Goal: Task Accomplishment & Management: Use online tool/utility

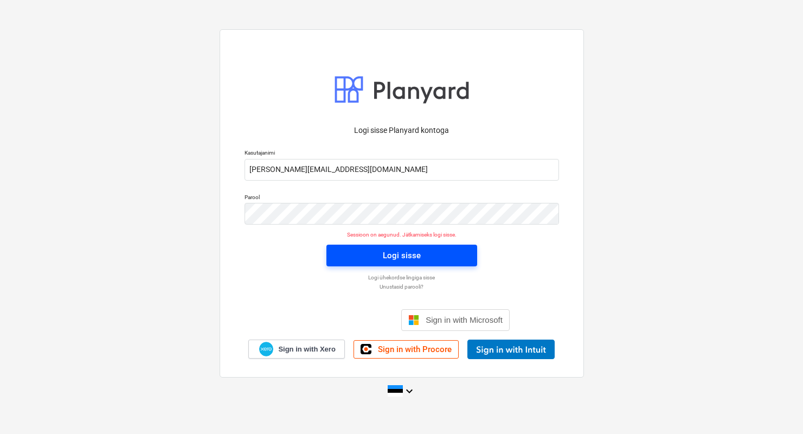
click at [346, 246] on button "Logi sisse" at bounding box center [401, 255] width 151 height 22
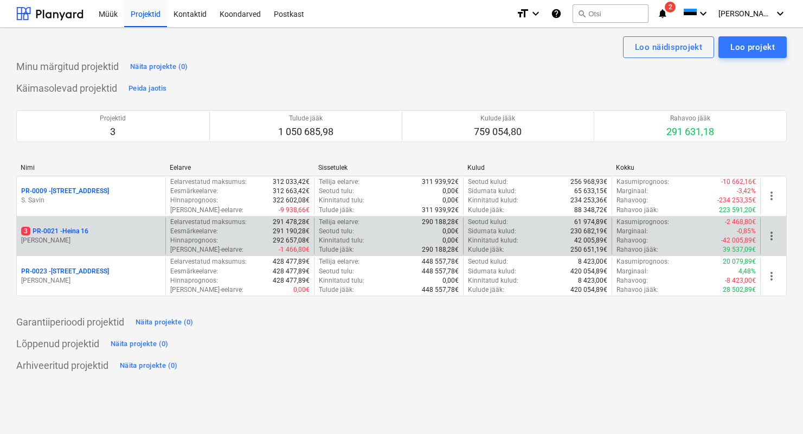
click at [124, 242] on p "[PERSON_NAME]" at bounding box center [91, 240] width 140 height 9
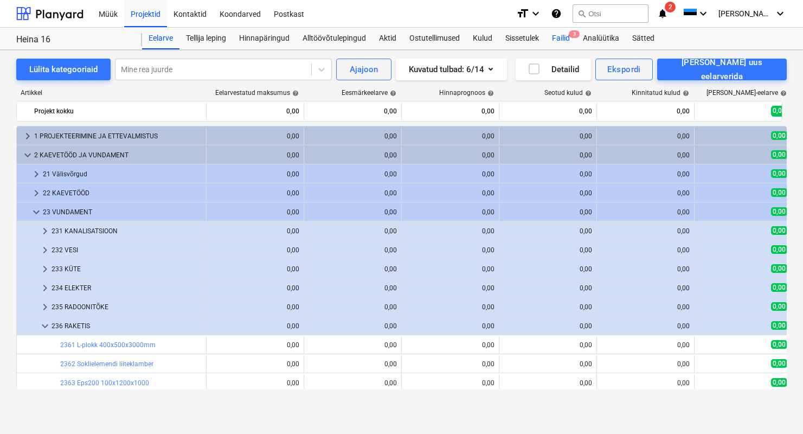
click at [566, 36] on div "Failid 3" at bounding box center [560, 39] width 31 height 22
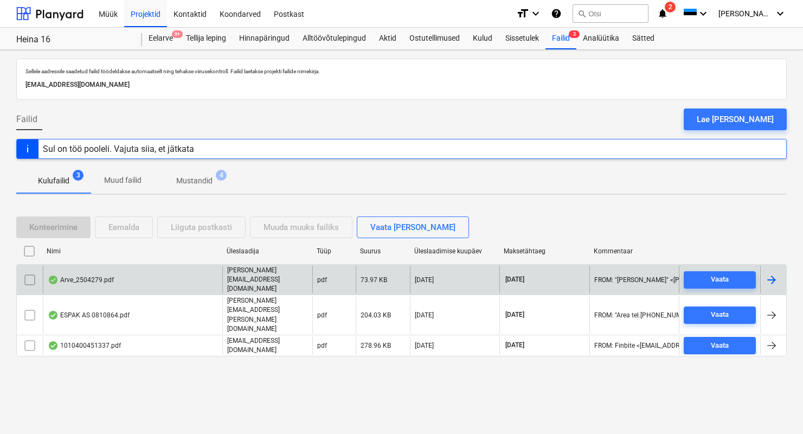
click at [108, 284] on div "Arve_2504279.pdf" at bounding box center [81, 279] width 66 height 9
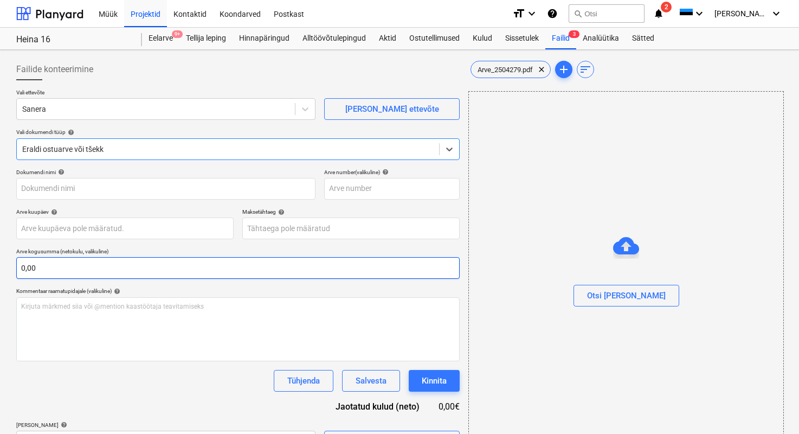
type input "2504279"
type input "[DATE]"
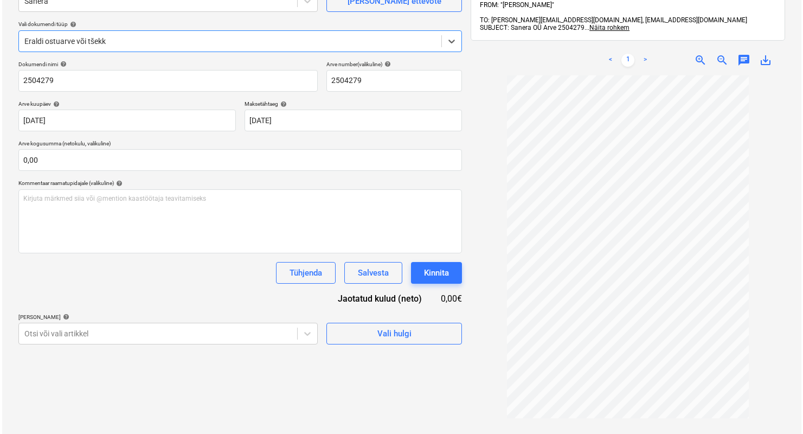
scroll to position [110, 0]
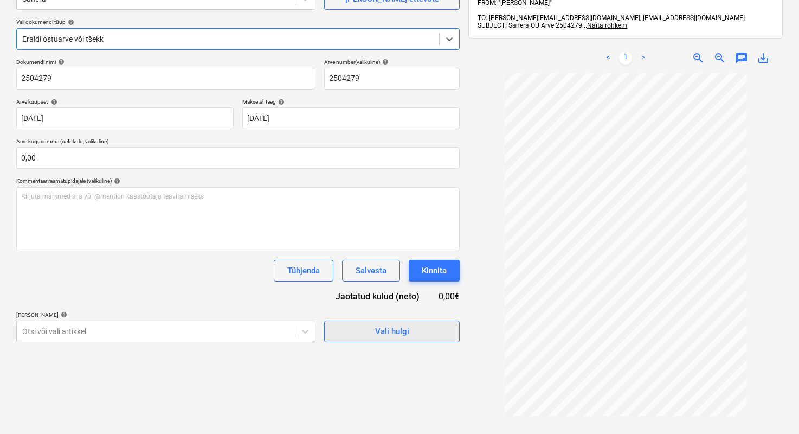
click at [419, 308] on button "Vali hulgi" at bounding box center [391, 331] width 135 height 22
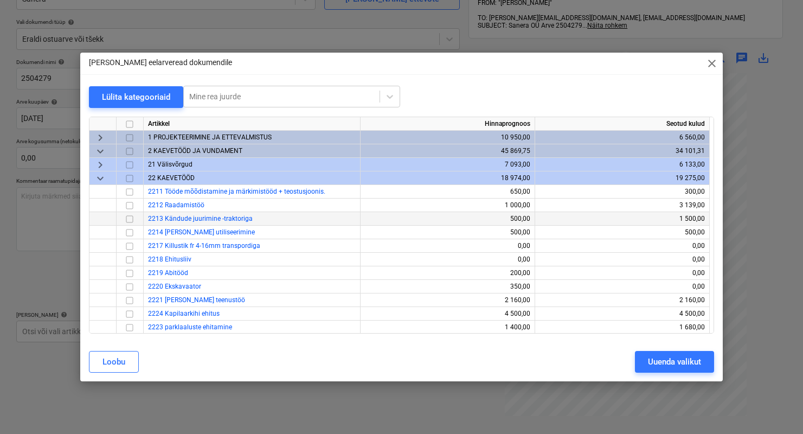
scroll to position [2, 0]
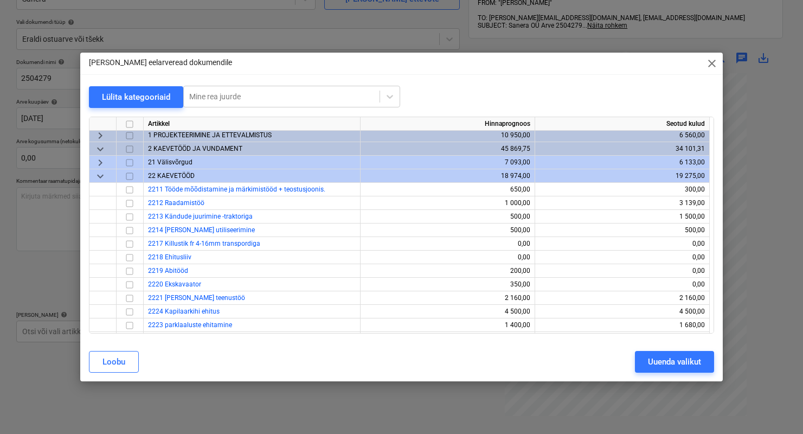
click at [103, 175] on span "keyboard_arrow_down" at bounding box center [100, 176] width 13 height 13
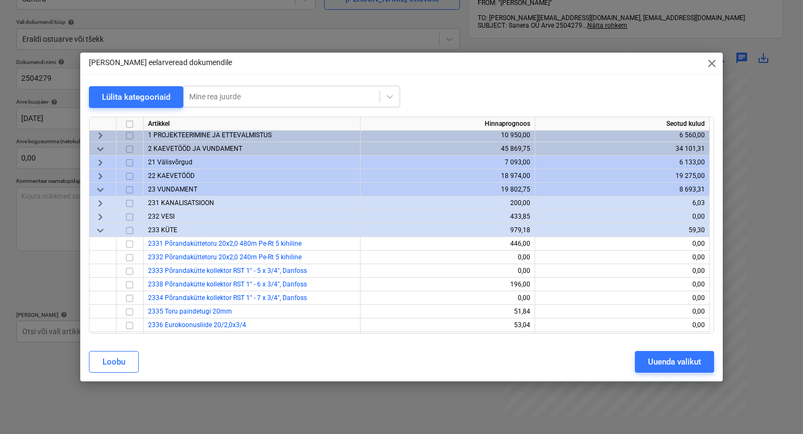
click at [105, 147] on span "keyboard_arrow_down" at bounding box center [100, 149] width 13 height 13
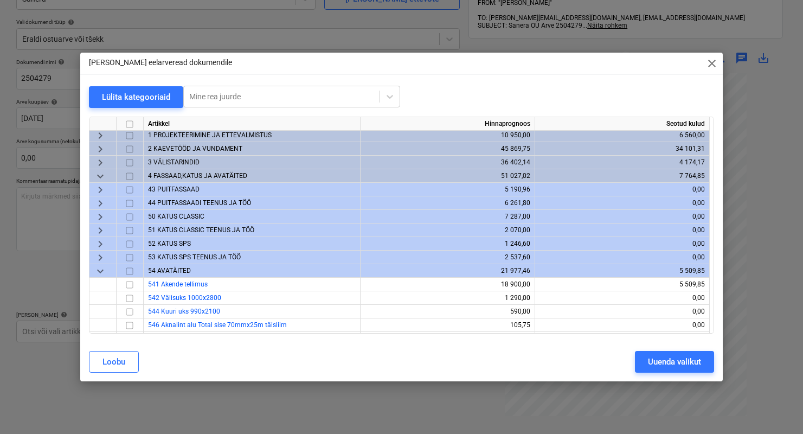
click at [100, 175] on span "keyboard_arrow_down" at bounding box center [100, 176] width 13 height 13
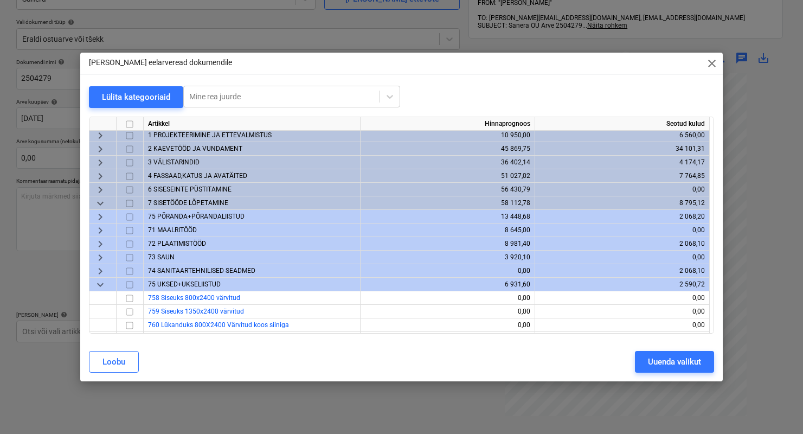
click at [101, 201] on span "keyboard_arrow_down" at bounding box center [100, 203] width 13 height 13
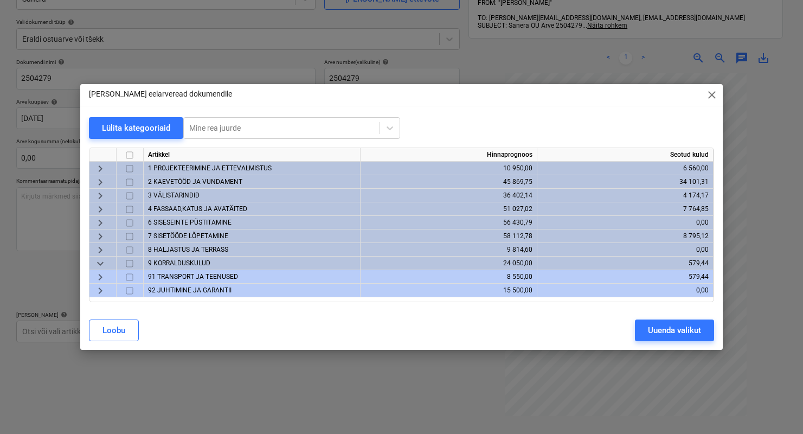
scroll to position [0, 0]
click at [98, 198] on span "keyboard_arrow_right" at bounding box center [100, 195] width 13 height 13
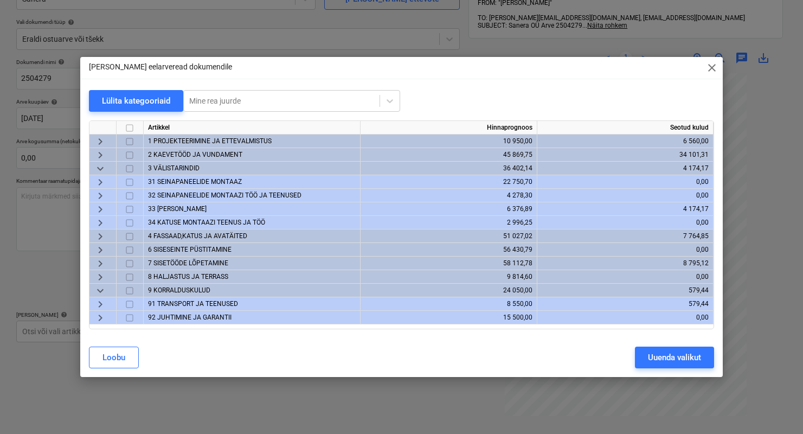
click at [188, 182] on span "31 SEINAPANEELIDE MONTAAZ" at bounding box center [195, 182] width 94 height 8
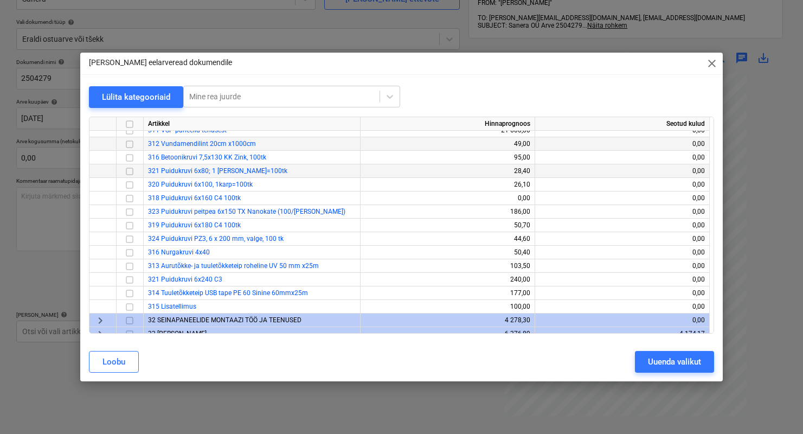
scroll to position [122, 0]
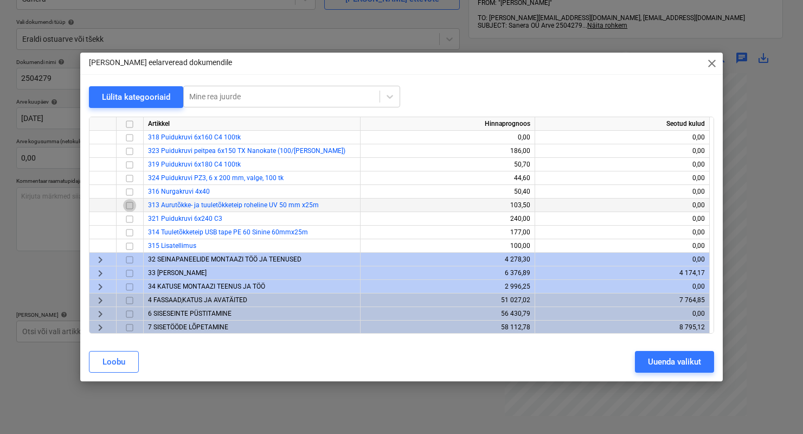
click at [131, 206] on input "checkbox" at bounding box center [129, 205] width 13 height 13
click at [132, 230] on input "checkbox" at bounding box center [129, 232] width 13 height 13
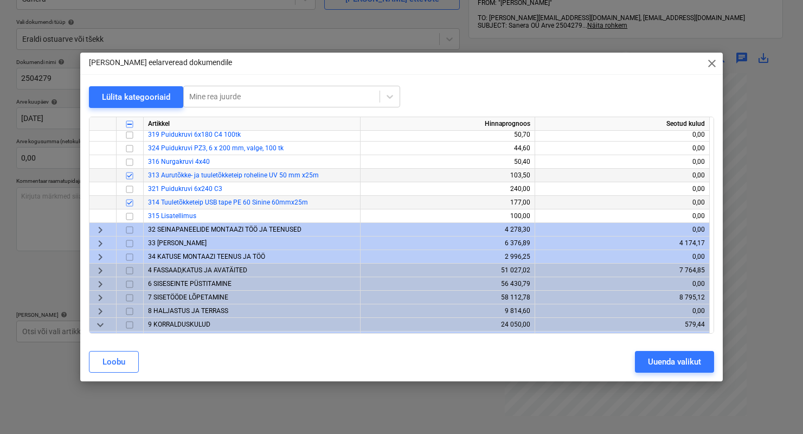
scroll to position [152, 0]
click at [208, 271] on span "4 FASSAAD,KATUS JA AVATÄITED" at bounding box center [197, 270] width 99 height 8
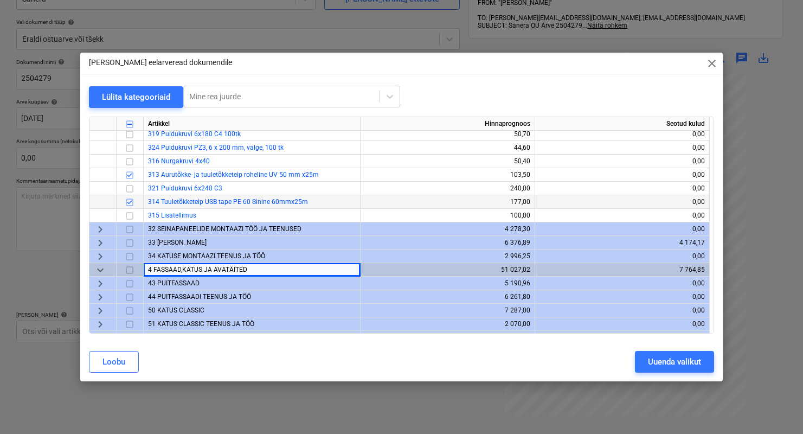
click at [205, 226] on span "32 SEINAPANEELIDE MONTAAZI TÖÖ JA TEENUSED" at bounding box center [224, 229] width 153 height 8
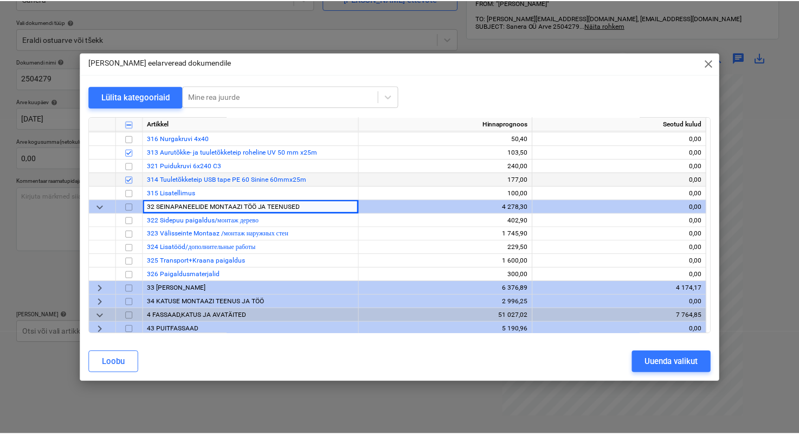
scroll to position [222, 0]
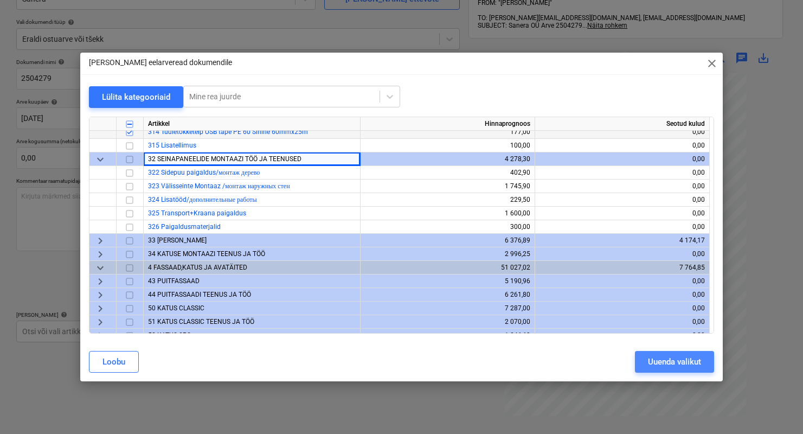
click at [677, 308] on div "Uuenda valikut" at bounding box center [674, 361] width 53 height 14
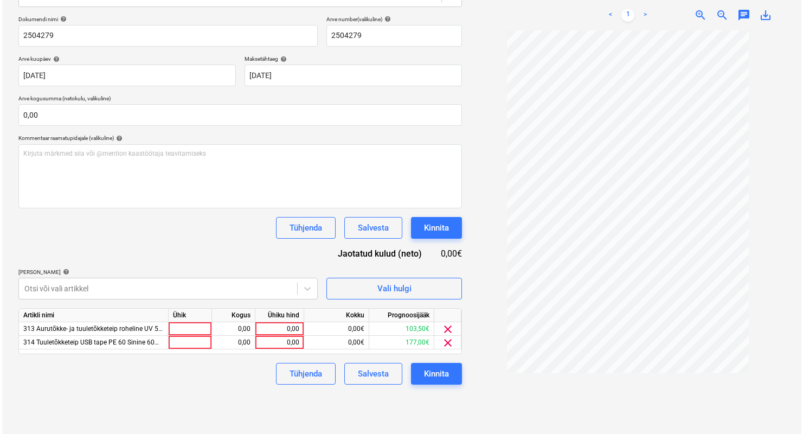
scroll to position [154, 0]
click at [428, 308] on div "Kinnita" at bounding box center [434, 372] width 25 height 14
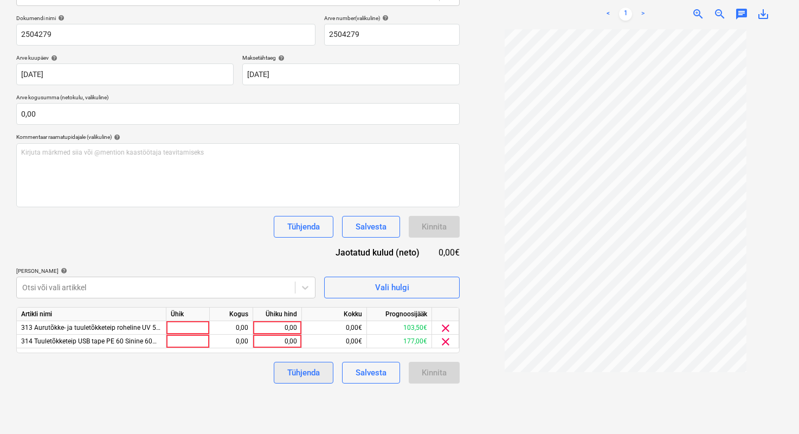
click at [325, 308] on button "Tühjenda" at bounding box center [304, 372] width 60 height 22
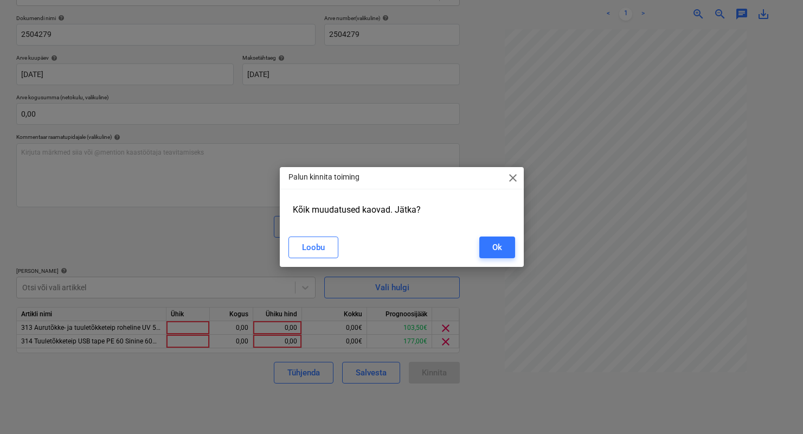
click at [511, 178] on span "close" at bounding box center [512, 177] width 13 height 13
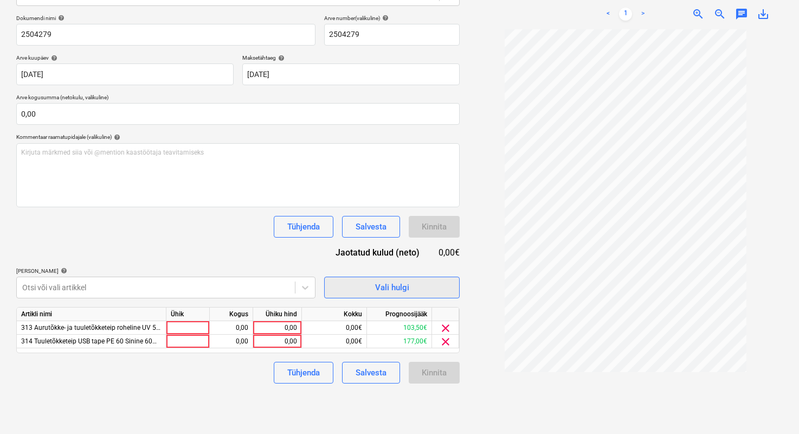
click at [412, 280] on span "Vali hulgi" at bounding box center [392, 287] width 108 height 14
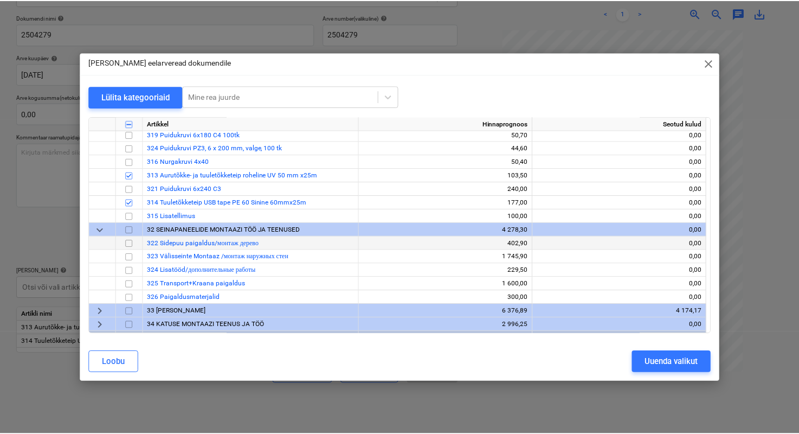
scroll to position [162, 0]
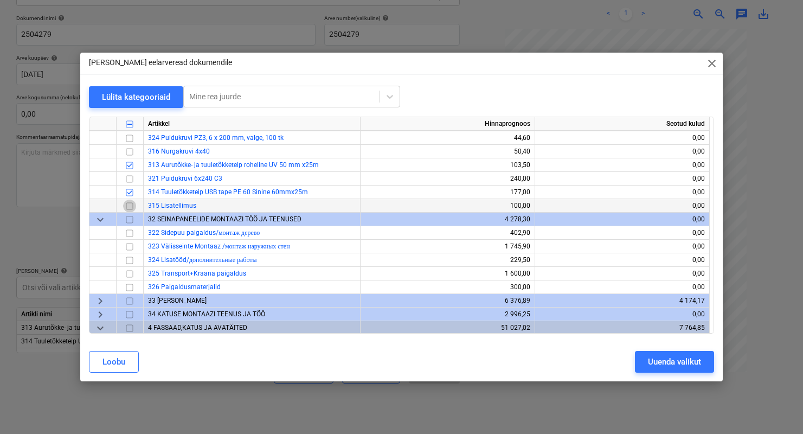
click at [132, 208] on input "checkbox" at bounding box center [129, 205] width 13 height 13
click at [643, 308] on button "Uuenda valikut" at bounding box center [674, 362] width 79 height 22
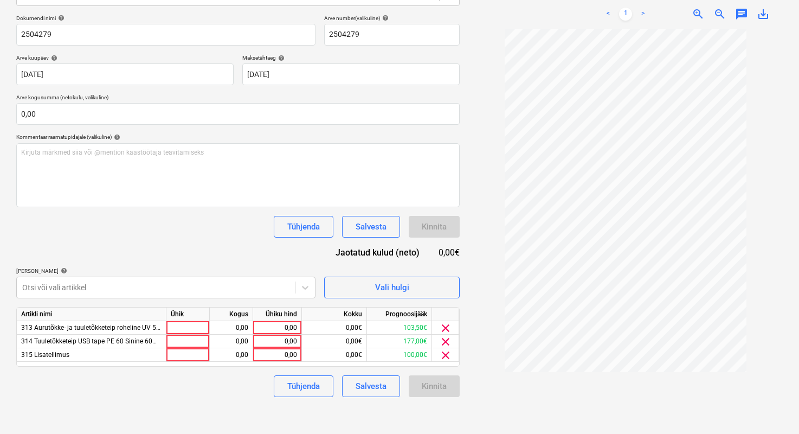
click at [689, 5] on div "Projekti nimekirja ületoomine ebaõnnestus" at bounding box center [647, 11] width 293 height 23
click at [689, 6] on div "Projekti nimekirja ületoomine ebaõnnestus" at bounding box center [647, 11] width 293 height 23
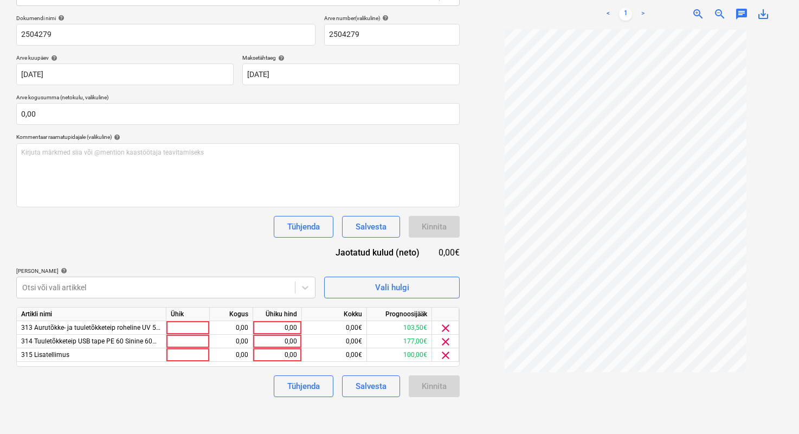
click at [689, 6] on div "Projekti nimekirja ületoomine ebaõnnestus" at bounding box center [647, 11] width 293 height 23
click at [689, 5] on div "Projekti nimekirja ületoomine ebaõnnestus" at bounding box center [608, 12] width 171 height 22
click at [689, 5] on div "Projekti nimekirja ületoomine ebaõnnestus" at bounding box center [647, 11] width 293 height 23
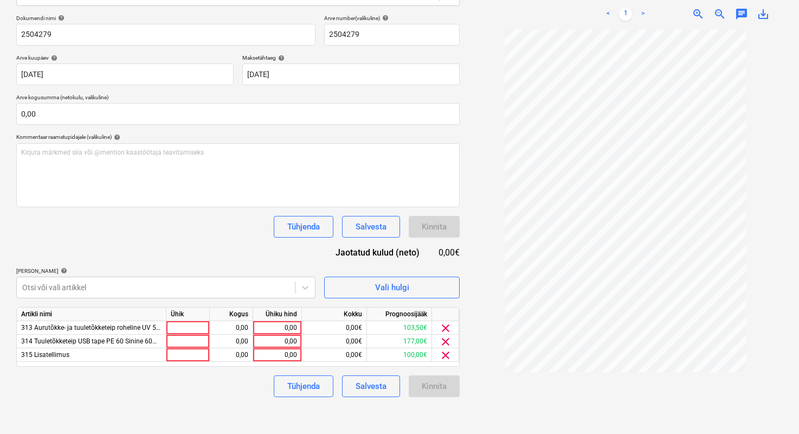
click at [689, 5] on div "Projekti nimekirja ületoomine ebaõnnestus" at bounding box center [647, 11] width 293 height 23
click at [689, 4] on div "Projekti nimekirja ületoomine ebaõnnestus" at bounding box center [647, 11] width 293 height 23
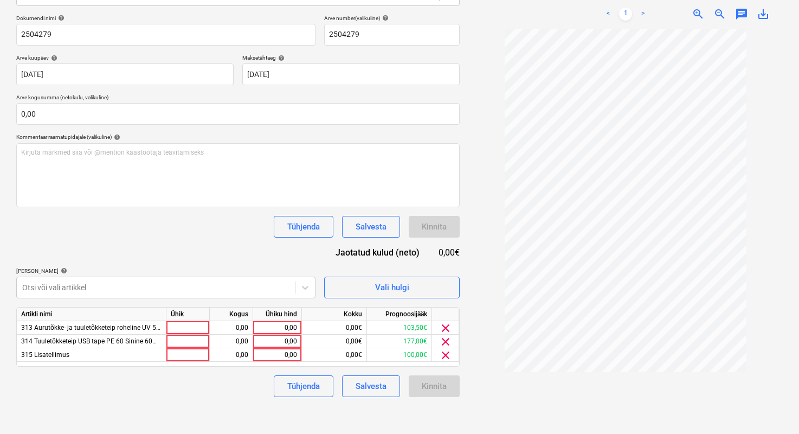
click at [474, 160] on div at bounding box center [625, 230] width 314 height 403
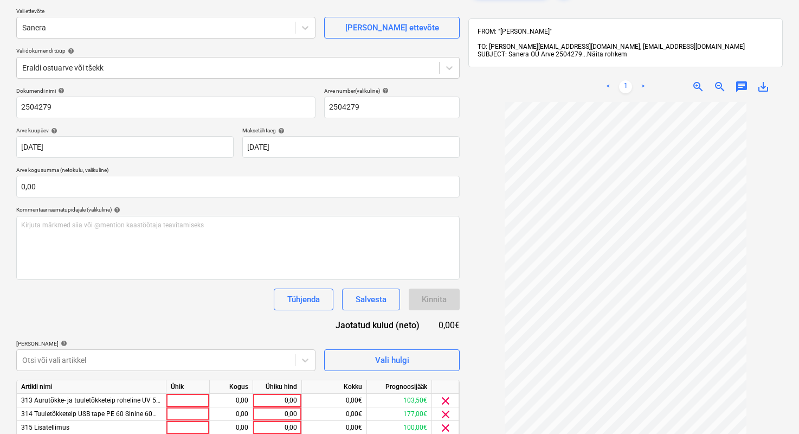
scroll to position [0, 0]
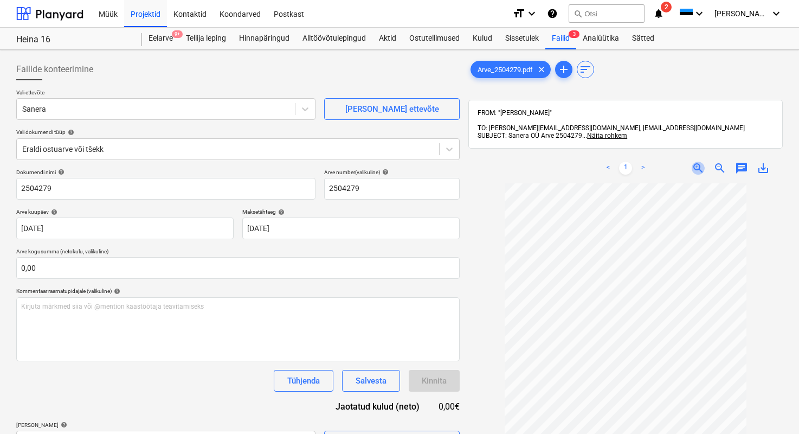
click at [689, 162] on span "zoom_in" at bounding box center [698, 168] width 13 height 13
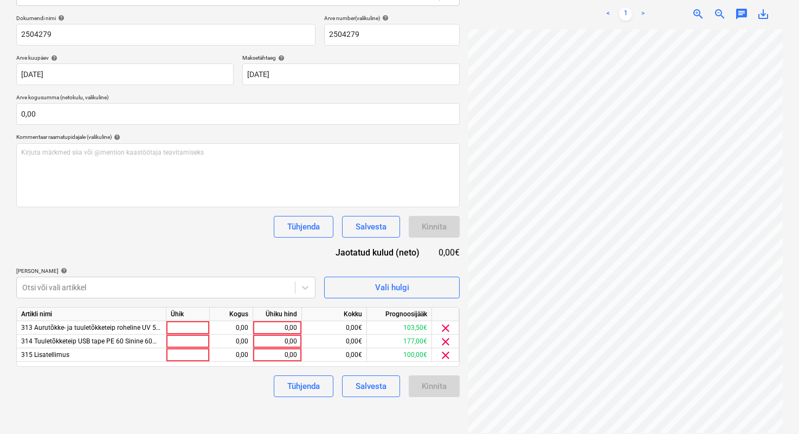
scroll to position [189, 176]
click at [198, 308] on div at bounding box center [187, 328] width 43 height 14
type input "1"
click at [230, 308] on div "0,00" at bounding box center [231, 328] width 34 height 14
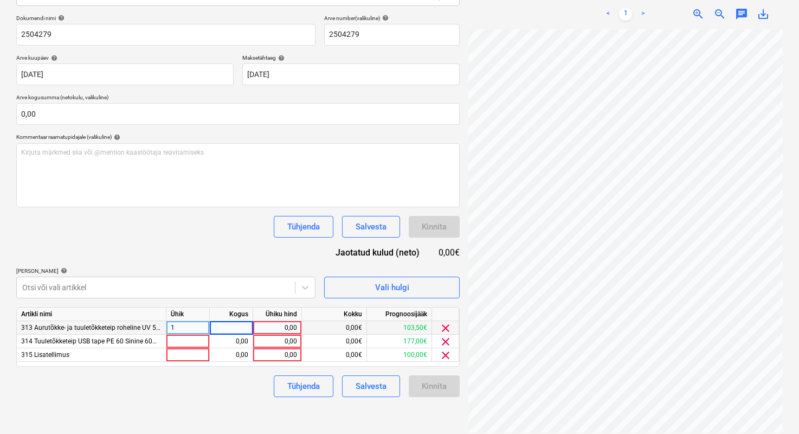
type input "8"
click at [293, 308] on div "0,00" at bounding box center [277, 328] width 40 height 14
type input "6,6"
click at [242, 308] on div "Tühjenda Salvesta Kinnita" at bounding box center [237, 386] width 443 height 22
click at [203, 308] on div at bounding box center [187, 341] width 43 height 14
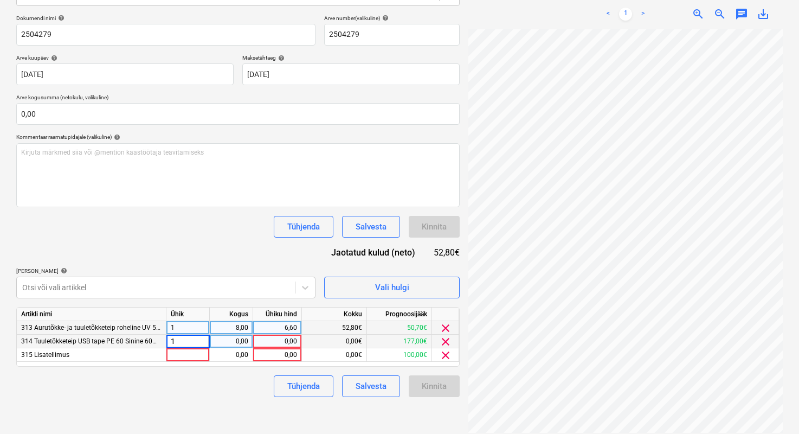
click at [233, 308] on div "0,00" at bounding box center [231, 341] width 34 height 14
type input "8"
click at [261, 308] on div "0,00" at bounding box center [277, 341] width 40 height 14
type input "12,28"
click at [257, 308] on div "Dokumendi nimi help 2504279 Arve number (valikuline) help 2504279 Arve kuupäev …" at bounding box center [237, 206] width 443 height 382
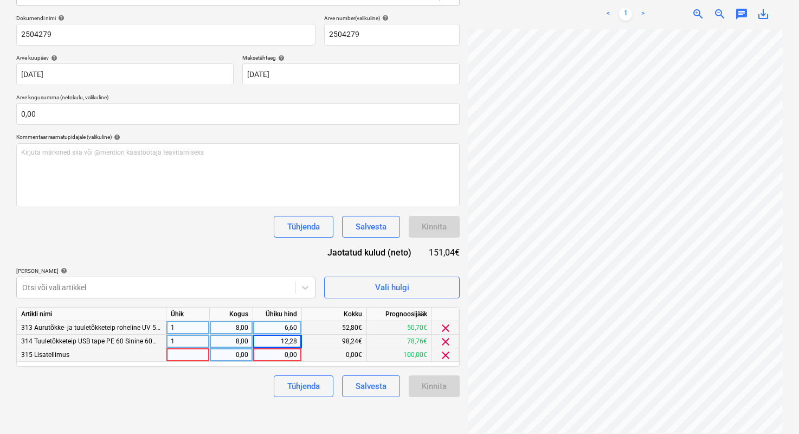
click at [204, 308] on div at bounding box center [187, 355] width 43 height 14
click at [231, 308] on div "0,00" at bounding box center [231, 355] width 34 height 14
type input "1"
click at [268, 308] on div "0,00" at bounding box center [277, 355] width 40 height 14
type input "26,29"
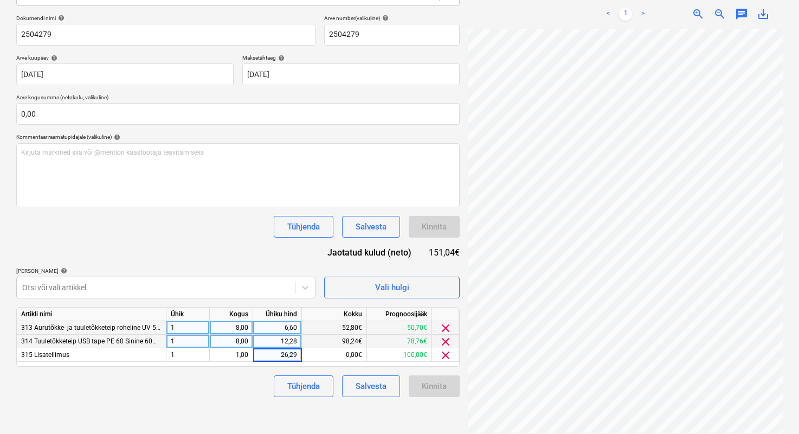
scroll to position [107, 176]
click at [289, 308] on div "12,28" at bounding box center [277, 341] width 40 height 14
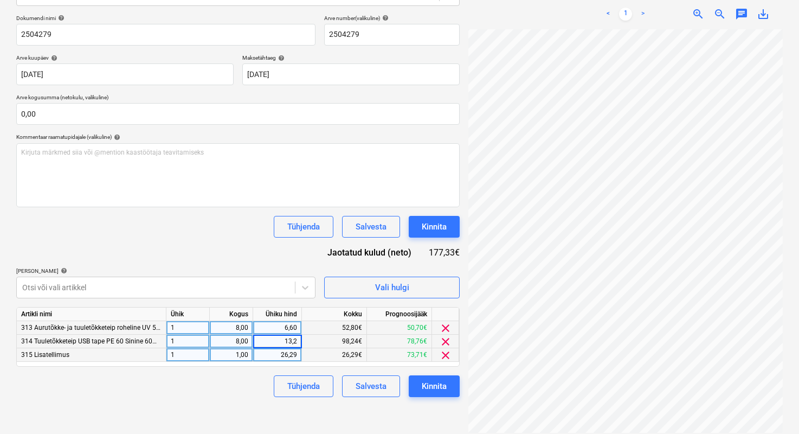
type input "13,28"
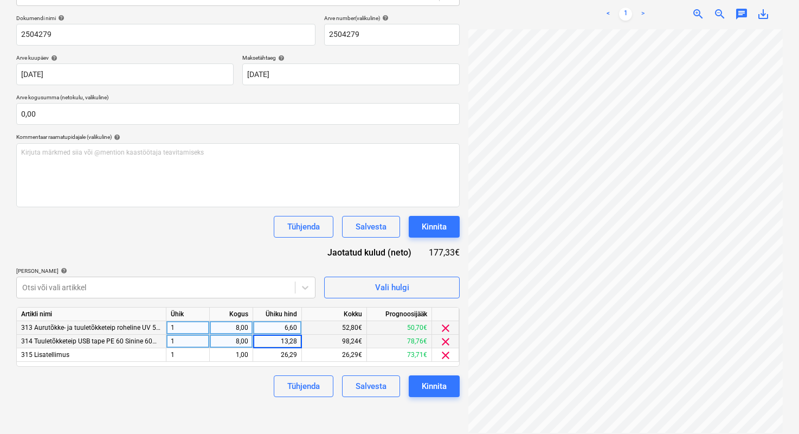
click at [280, 261] on div "Dokumendi nimi help 2504279 Arve number (valikuline) help 2504279 Arve kuupäev …" at bounding box center [237, 206] width 443 height 382
click at [418, 308] on button "Kinnita" at bounding box center [434, 386] width 51 height 22
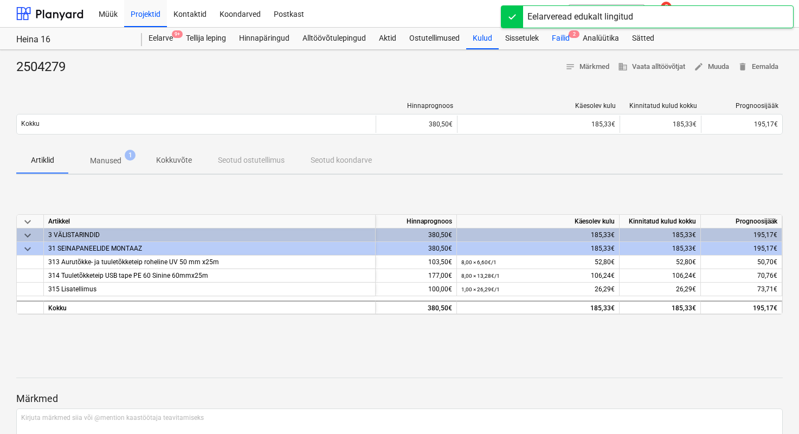
click at [557, 38] on div "Failid 2" at bounding box center [560, 39] width 31 height 22
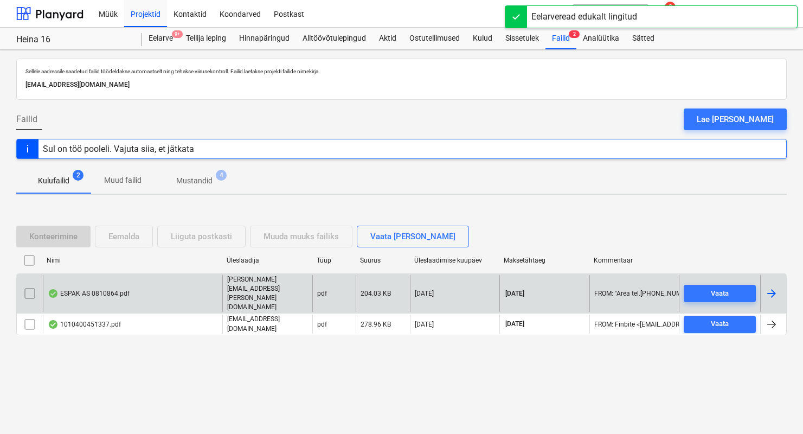
click at [105, 289] on div "ESPAK AS 0810864.pdf" at bounding box center [89, 293] width 82 height 9
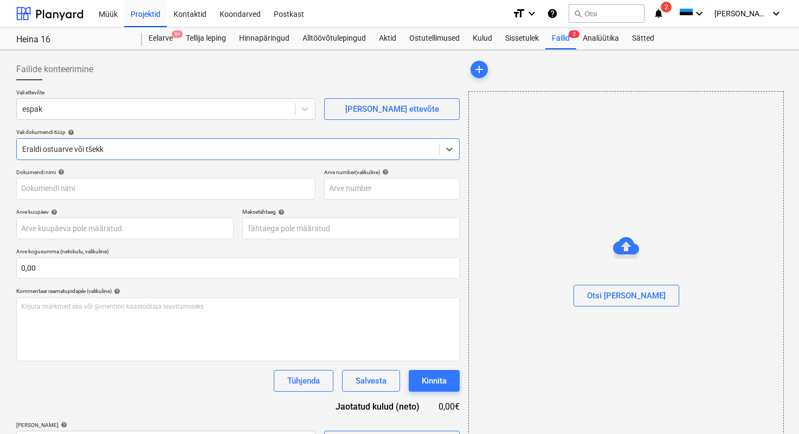
type input "0810864"
type input "[DATE]"
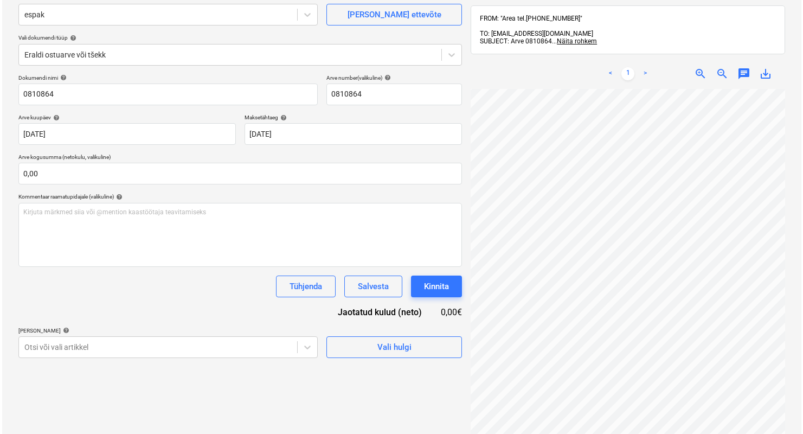
scroll to position [99, 0]
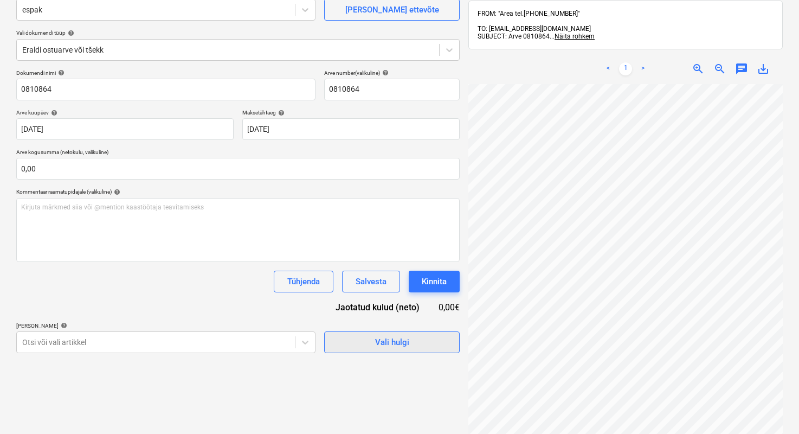
click at [377, 308] on div "Vali hulgi" at bounding box center [392, 342] width 34 height 14
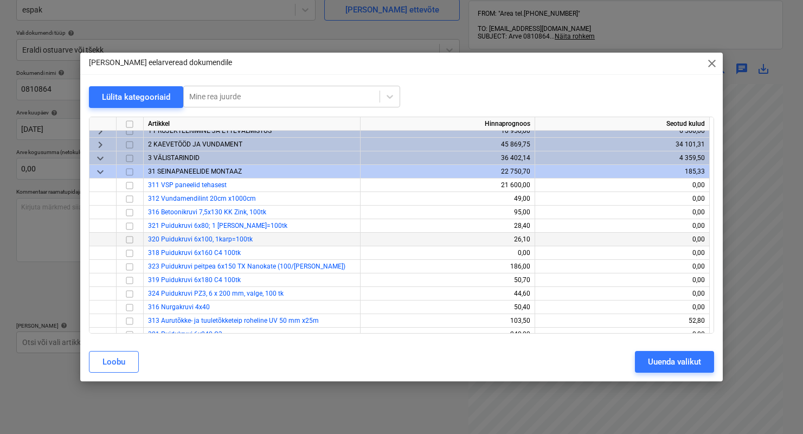
scroll to position [7, 0]
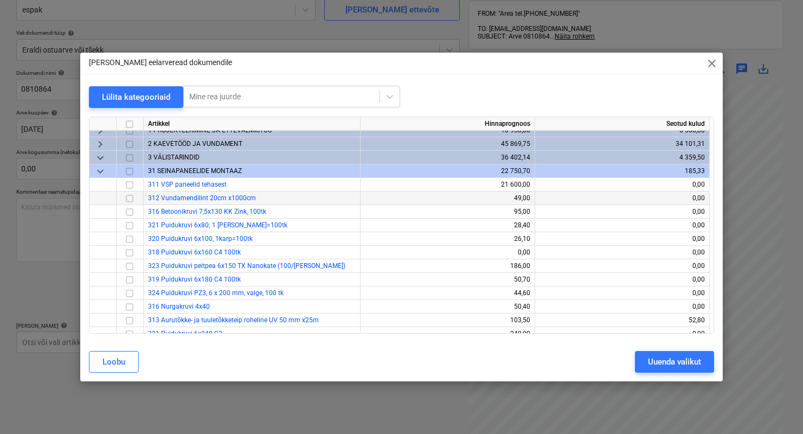
click at [128, 198] on input "checkbox" at bounding box center [129, 198] width 13 height 13
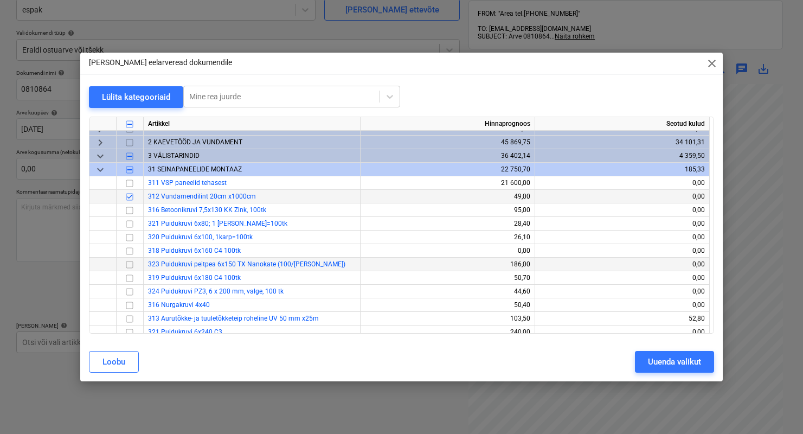
scroll to position [9, 0]
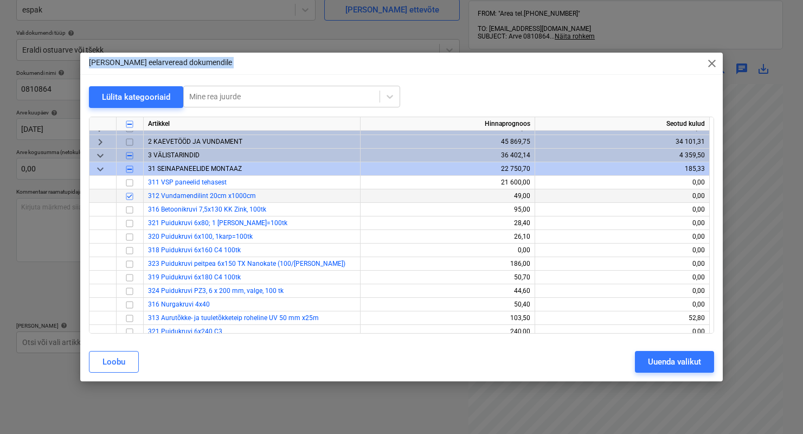
drag, startPoint x: 531, startPoint y: 63, endPoint x: 337, endPoint y: 52, distance: 193.8
click at [337, 52] on div "[PERSON_NAME] eelarveread dokumendile close Lülita kategooriaid Mine rea juurde…" at bounding box center [401, 217] width 803 height 434
click at [689, 62] on span "close" at bounding box center [711, 63] width 13 height 13
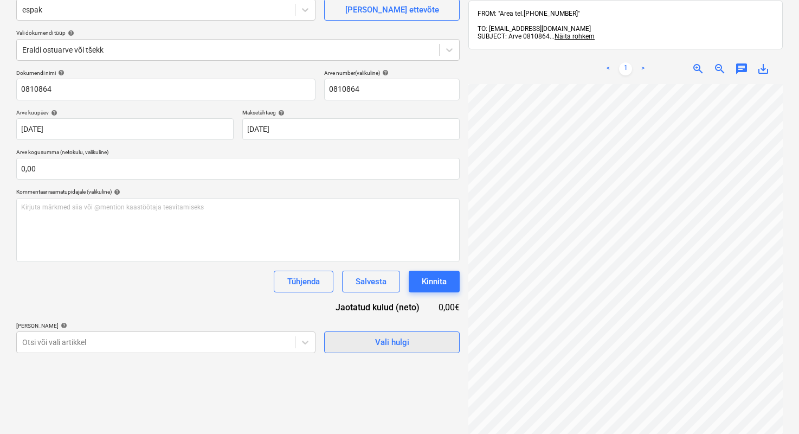
click at [376, 308] on button "Vali hulgi" at bounding box center [391, 342] width 135 height 22
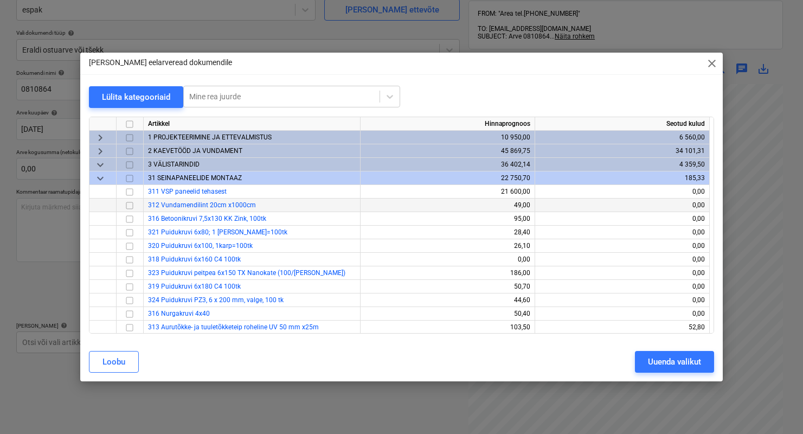
click at [128, 203] on input "checkbox" at bounding box center [129, 205] width 13 height 13
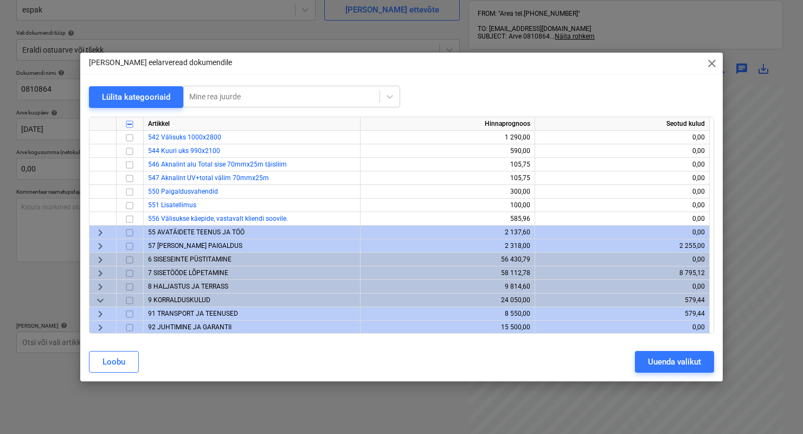
scroll to position [475, 0]
click at [193, 256] on span "6 SISESEINTE PÜSTITAMINE" at bounding box center [189, 258] width 83 height 8
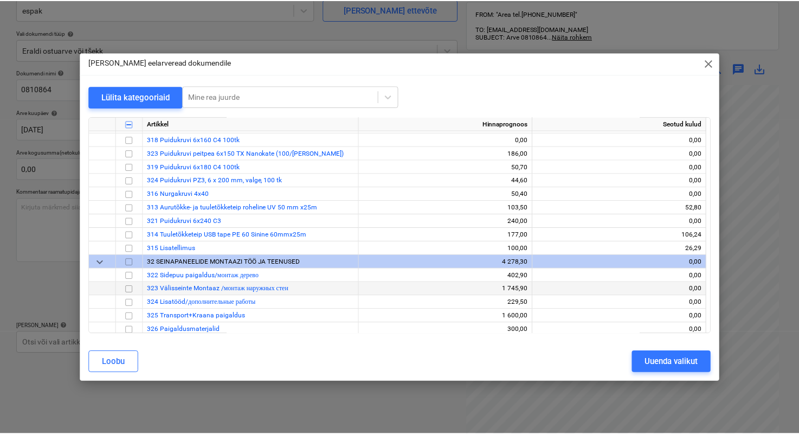
scroll to position [166, 0]
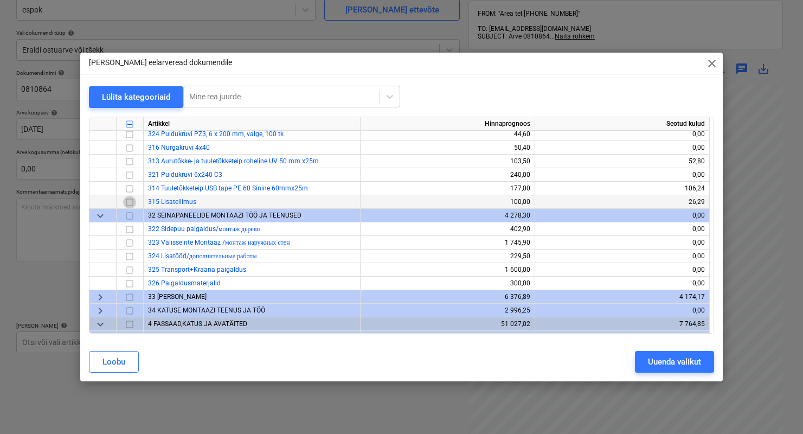
click at [133, 205] on input "checkbox" at bounding box center [129, 202] width 13 height 13
click at [689, 308] on div "Uuenda valikut" at bounding box center [674, 361] width 53 height 14
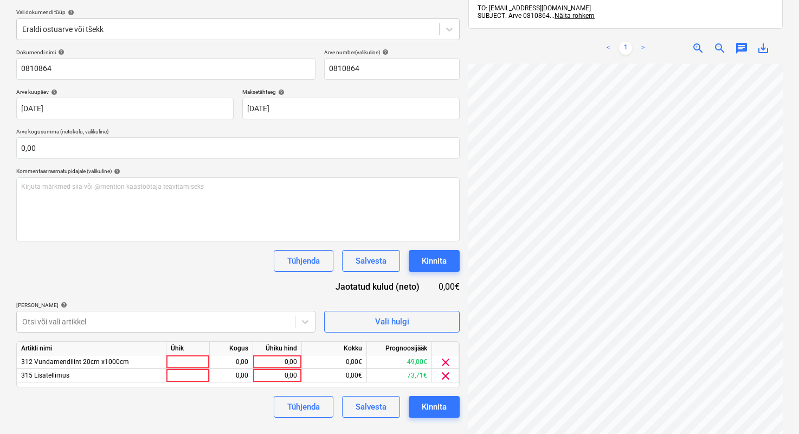
scroll to position [242, 64]
click at [178, 308] on div at bounding box center [187, 362] width 43 height 14
click at [205, 308] on div at bounding box center [187, 362] width 43 height 14
click at [221, 308] on div "0,00" at bounding box center [231, 362] width 34 height 14
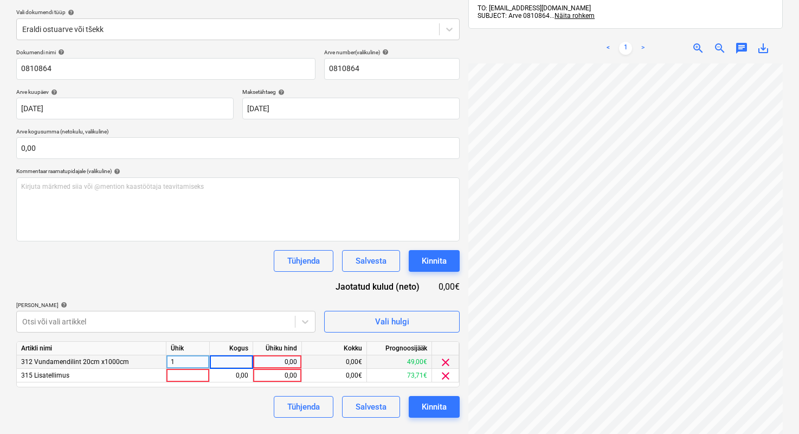
type input "2"
click at [268, 308] on div "0,00" at bounding box center [277, 362] width 40 height 14
type input "11,21"
click at [244, 292] on div "Dokumendi nimi help 0810864 Arve number (valikuline) help 0810864 Arve kuupäev …" at bounding box center [237, 233] width 443 height 369
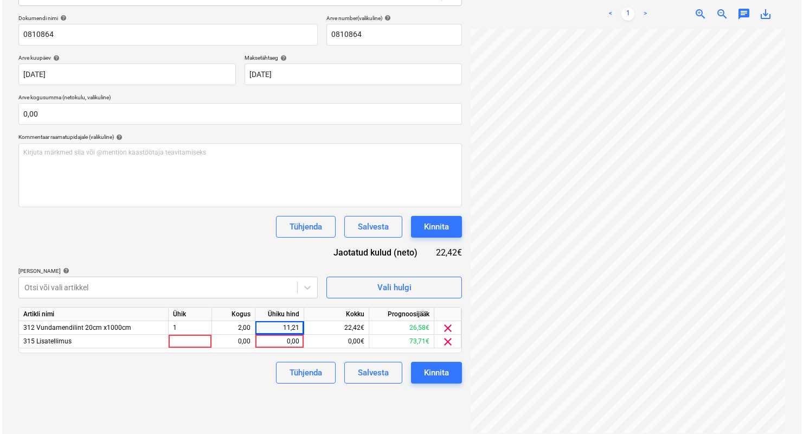
scroll to position [93, 176]
click at [305, 308] on div "22,42€" at bounding box center [334, 328] width 65 height 14
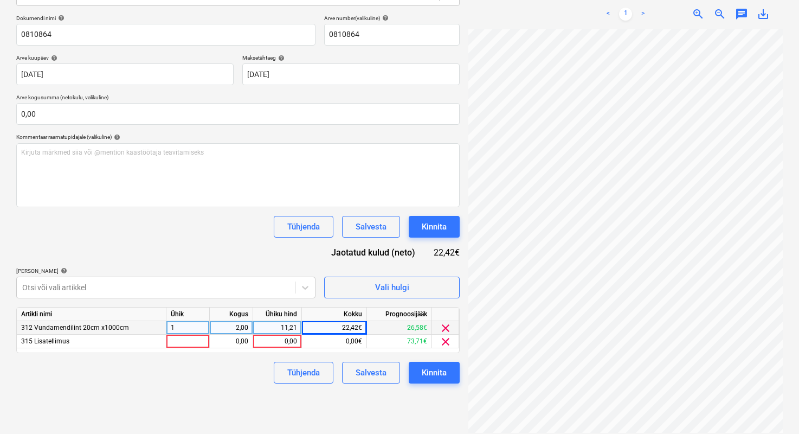
click at [298, 308] on div "11,21" at bounding box center [277, 328] width 49 height 14
type input "13,629"
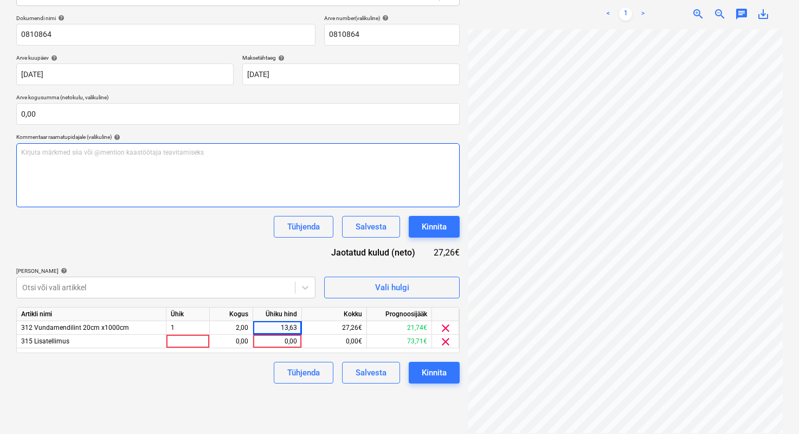
click at [204, 205] on div "Kirjuta märkmed siia või @mention kaastöötaja teavitamiseks ﻿" at bounding box center [237, 175] width 443 height 64
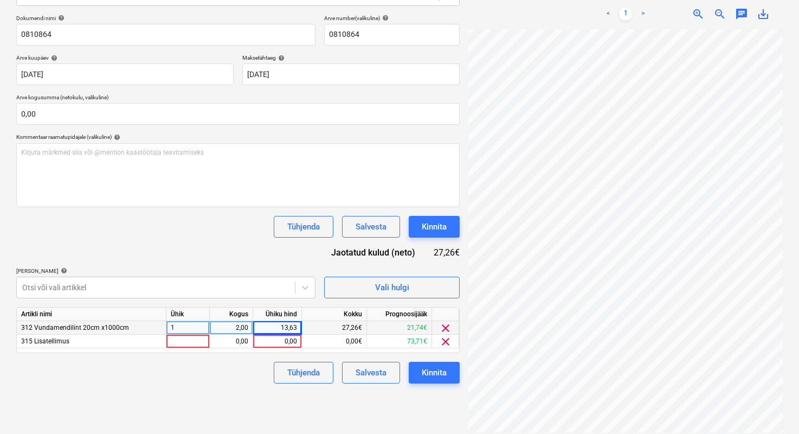
click at [291, 308] on div "13,63" at bounding box center [277, 328] width 40 height 14
type input "9,2742"
click at [181, 191] on div "Kirjuta märkmed siia või @mention kaastöötaja teavitamiseks ﻿" at bounding box center [237, 175] width 443 height 64
click at [196, 308] on div at bounding box center [187, 341] width 43 height 14
click at [225, 308] on div "0,00" at bounding box center [231, 341] width 34 height 14
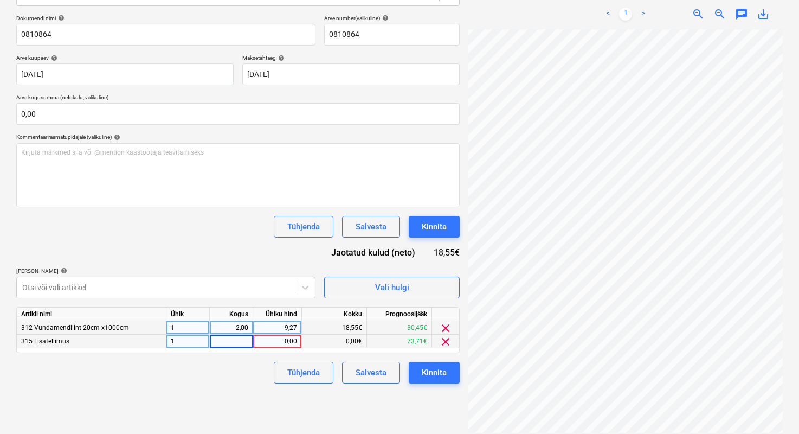
type input "1"
click at [267, 308] on div "0,00" at bounding box center [277, 341] width 40 height 14
type input "2"
type input "40,89"
click at [271, 263] on div "Dokumendi nimi help 0810864 Arve number (valikuline) help 0810864 Arve kuupäev …" at bounding box center [237, 199] width 443 height 369
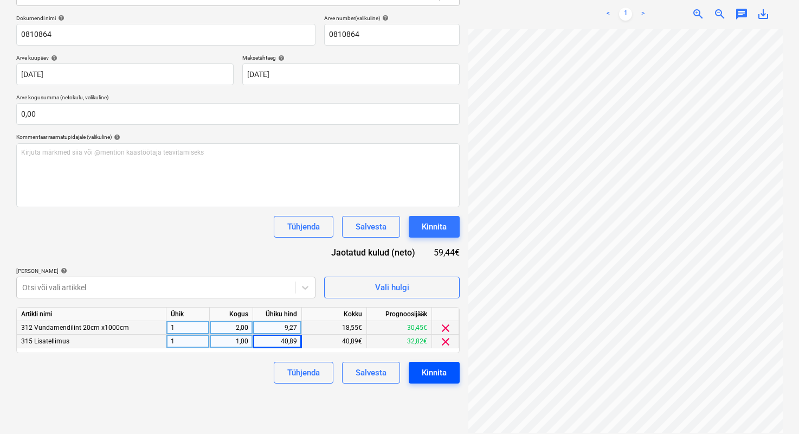
click at [448, 308] on button "Kinnita" at bounding box center [434, 372] width 51 height 22
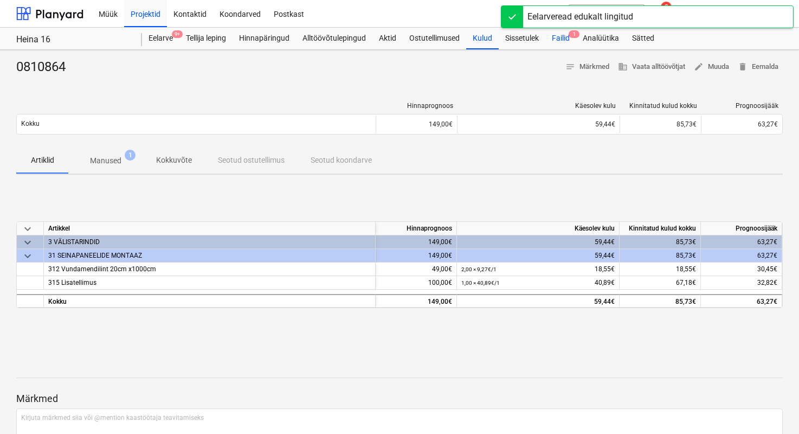
click at [561, 41] on div "Failid 1" at bounding box center [560, 39] width 31 height 22
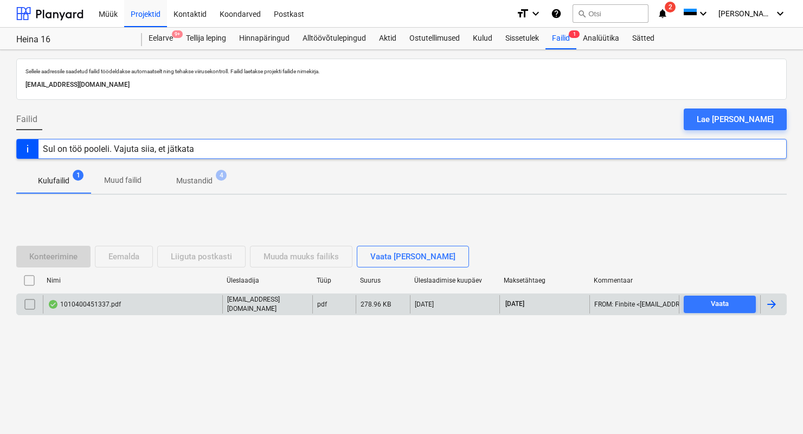
click at [74, 305] on div "1010400451337.pdf" at bounding box center [84, 304] width 73 height 9
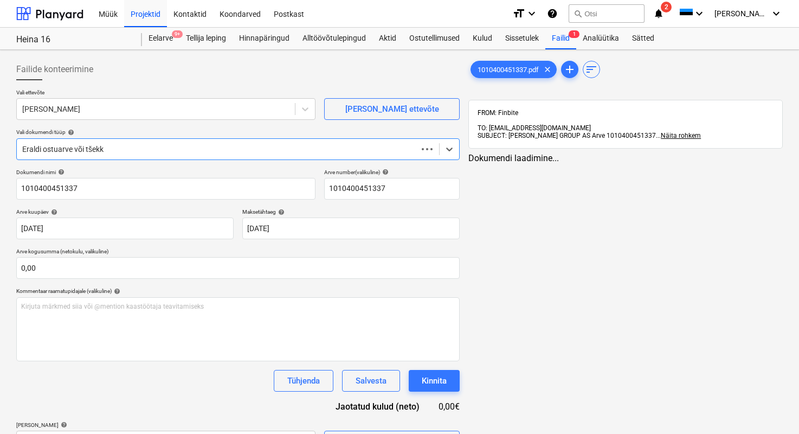
type input "1010400451337"
type input "[DATE]"
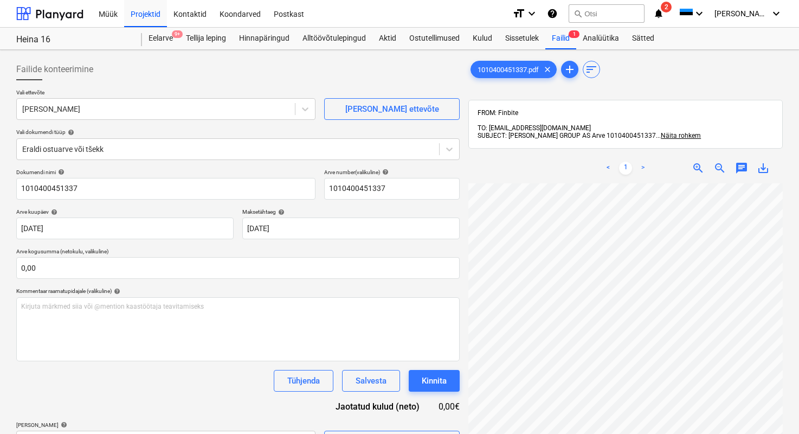
click at [543, 159] on div "< 1 > zoom_in zoom_out chat 0 save_alt" at bounding box center [625, 370] width 314 height 434
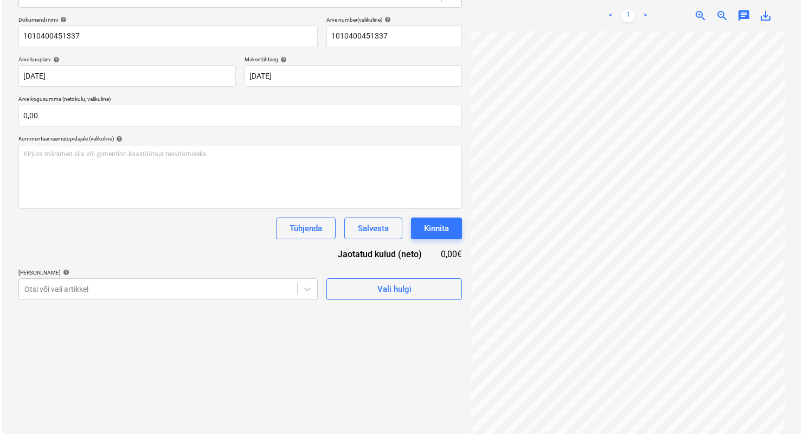
scroll to position [154, 0]
click at [382, 285] on div "Vali hulgi" at bounding box center [392, 287] width 34 height 14
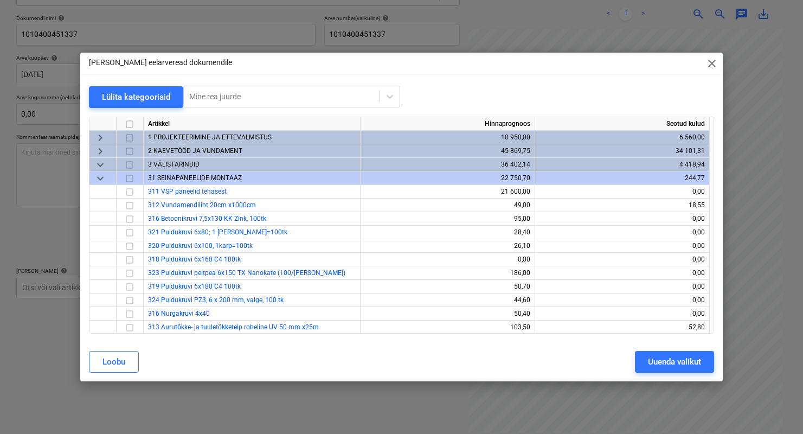
click at [172, 151] on span "2 KAEVETÖÖD JA VUNDAMENT" at bounding box center [195, 151] width 94 height 8
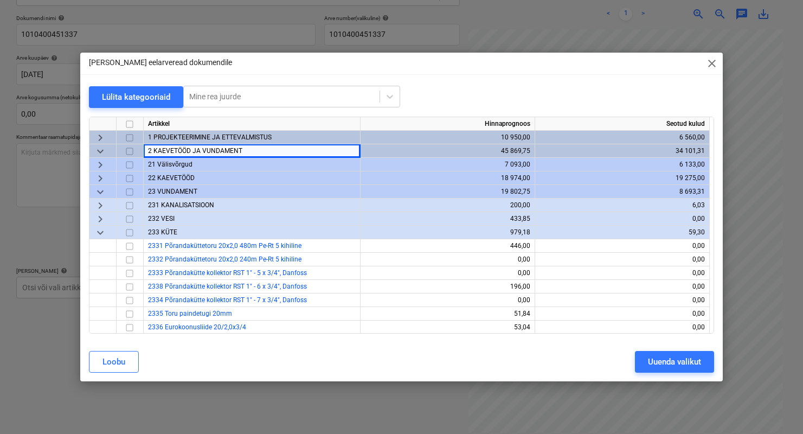
click at [180, 188] on span "23 VUNDAMENT" at bounding box center [172, 192] width 49 height 8
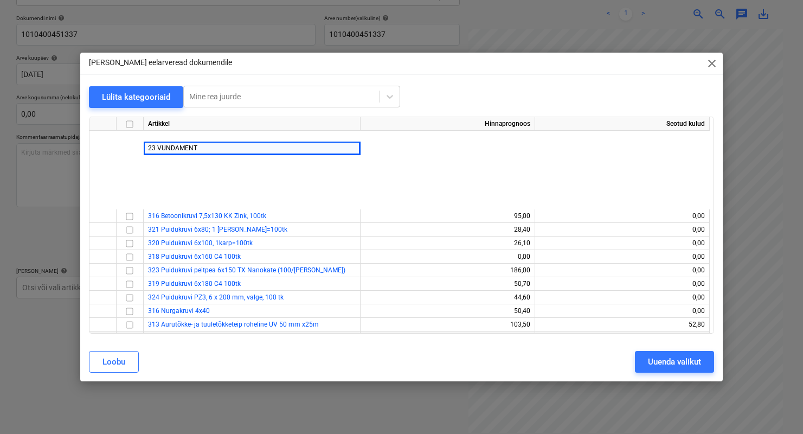
scroll to position [0, 0]
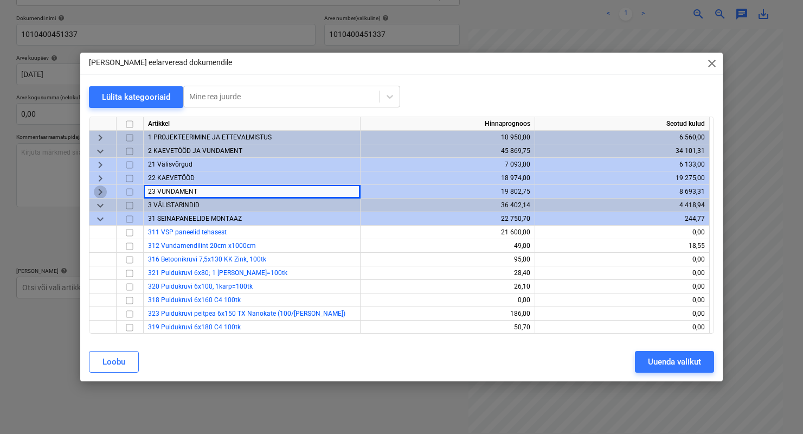
click at [102, 191] on span "keyboard_arrow_right" at bounding box center [100, 191] width 13 height 13
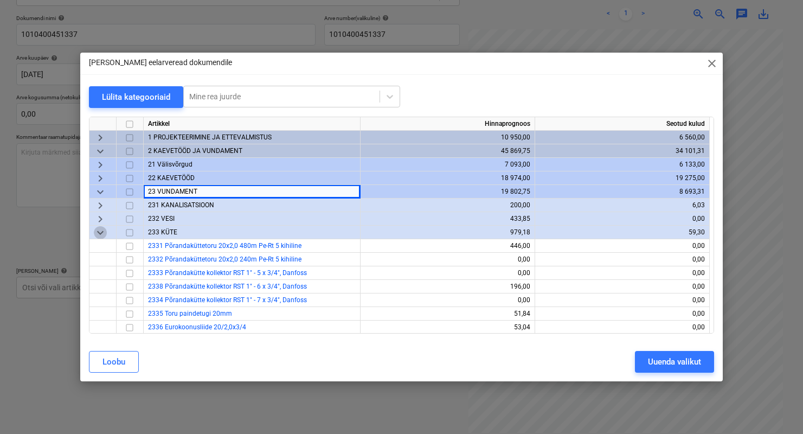
click at [104, 229] on span "keyboard_arrow_down" at bounding box center [100, 232] width 13 height 13
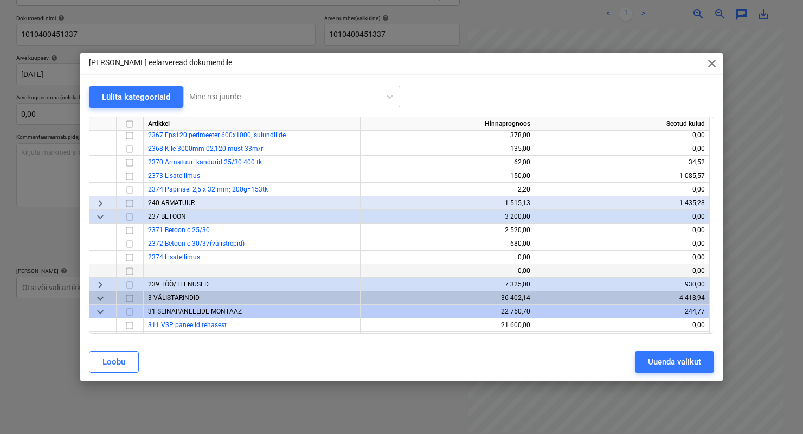
scroll to position [235, 0]
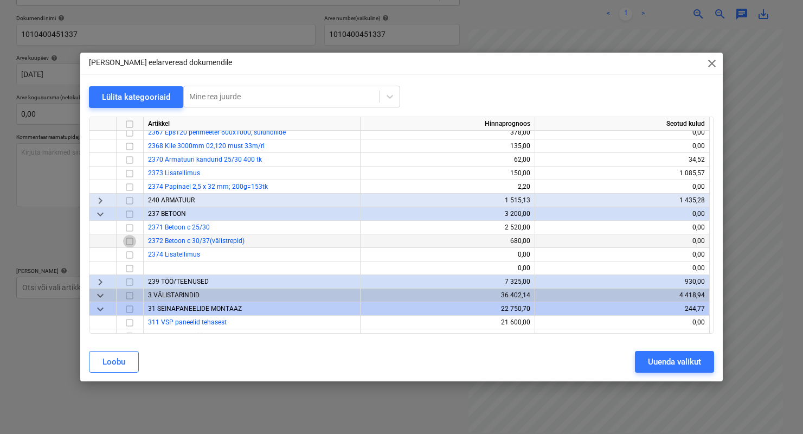
click at [131, 242] on input "checkbox" at bounding box center [129, 241] width 13 height 13
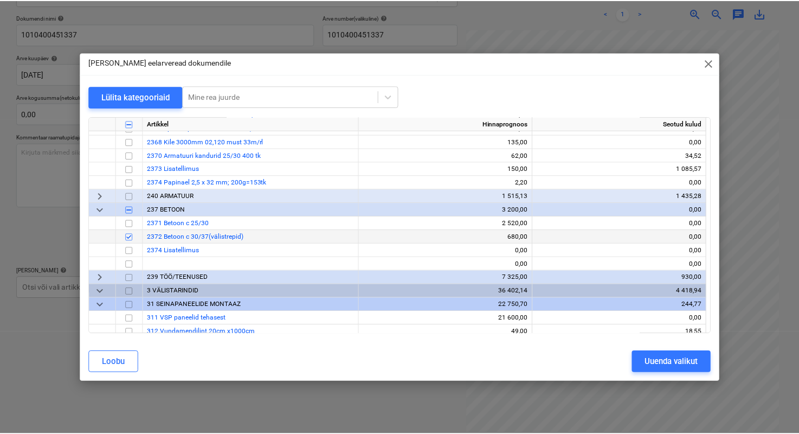
scroll to position [240, 0]
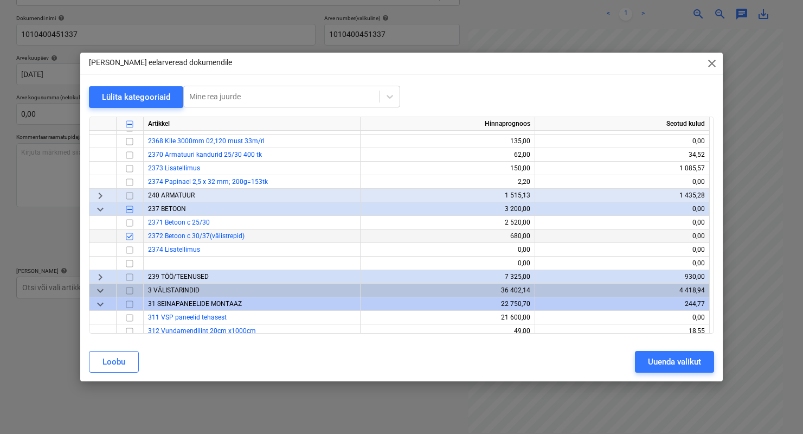
click at [132, 235] on input "checkbox" at bounding box center [129, 236] width 13 height 13
click at [132, 251] on input "checkbox" at bounding box center [129, 249] width 13 height 13
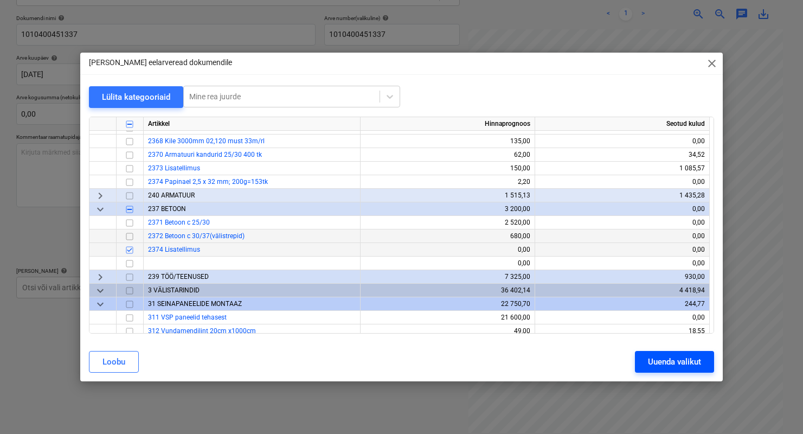
click at [652, 308] on div "Uuenda valikut" at bounding box center [674, 361] width 53 height 14
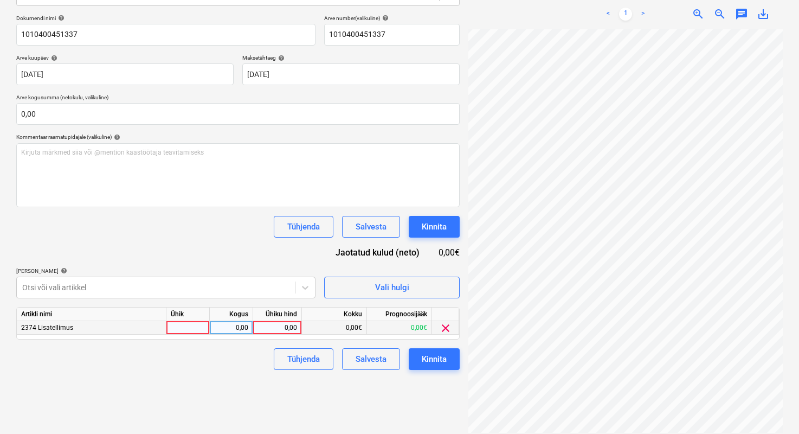
click at [190, 308] on div at bounding box center [187, 328] width 43 height 14
click at [222, 308] on div "0,00" at bounding box center [231, 328] width 34 height 14
click at [326, 308] on div "0,00€" at bounding box center [334, 328] width 65 height 14
click at [302, 308] on div "0,00€" at bounding box center [334, 328] width 65 height 14
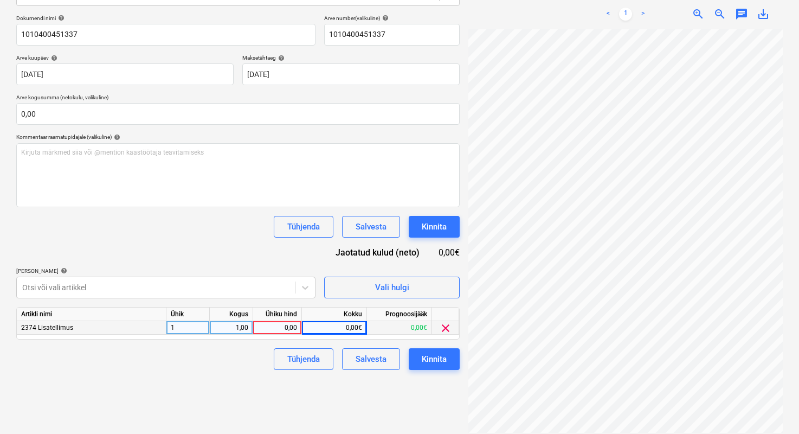
click at [294, 308] on div "0,00" at bounding box center [277, 328] width 40 height 14
type input "43,44"
click at [204, 250] on div "Dokumendi nimi help 1010400451337 Arve number (valikuline) help 1010400451337 A…" at bounding box center [237, 192] width 443 height 355
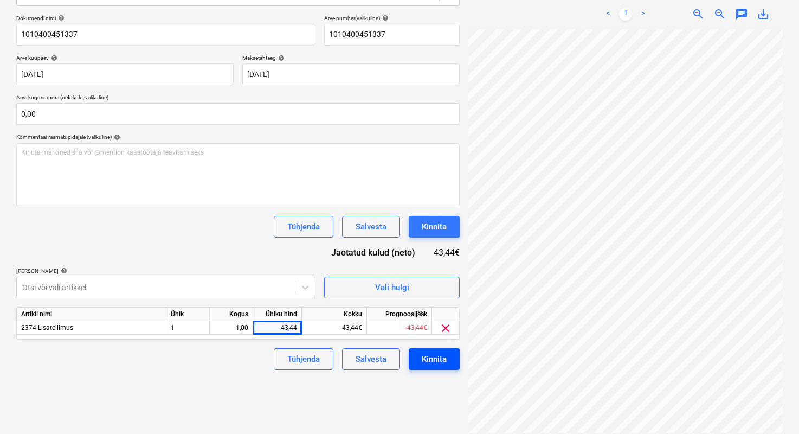
click at [441, 308] on div "Kinnita" at bounding box center [434, 359] width 25 height 14
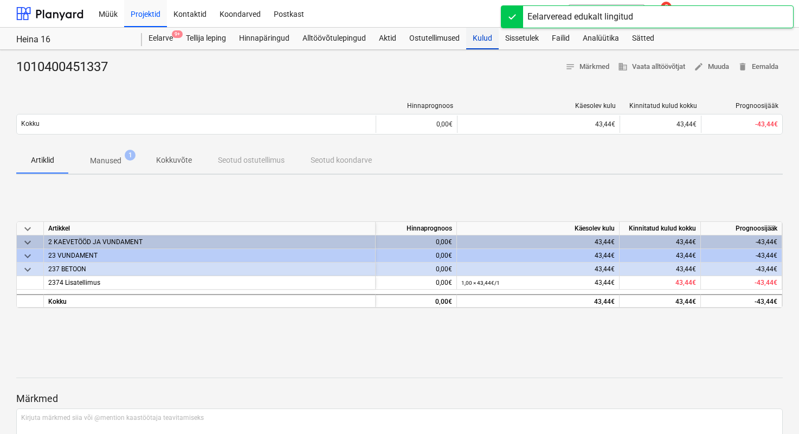
click at [483, 44] on div "Kulud" at bounding box center [482, 39] width 33 height 22
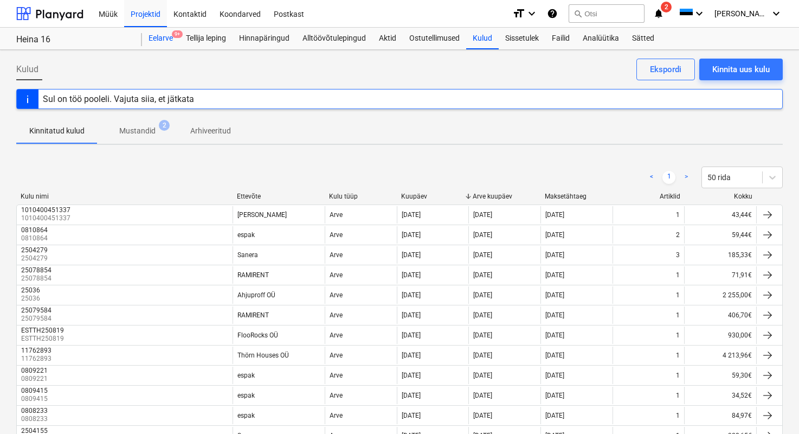
click at [153, 37] on div "Eelarve 9+" at bounding box center [160, 39] width 37 height 22
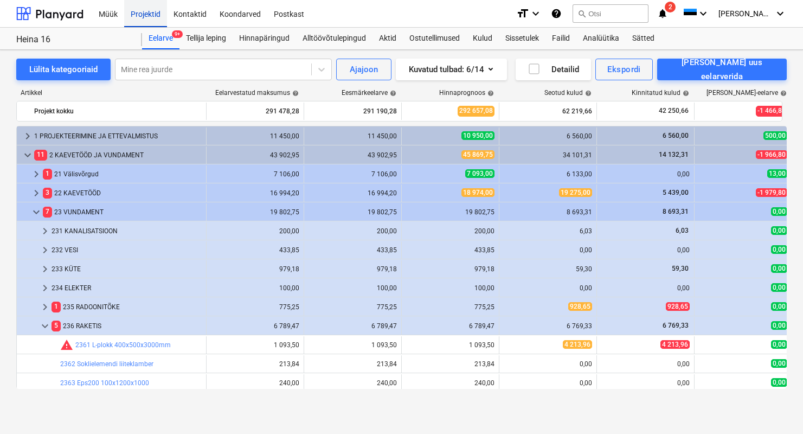
click at [153, 9] on div "Projektid" at bounding box center [145, 13] width 43 height 28
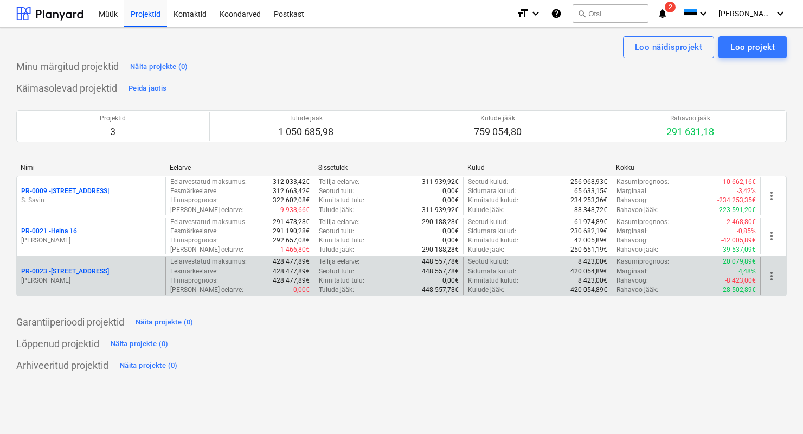
click at [85, 275] on p "PR-0023 - Kanarbriku tee 7" at bounding box center [65, 271] width 88 height 9
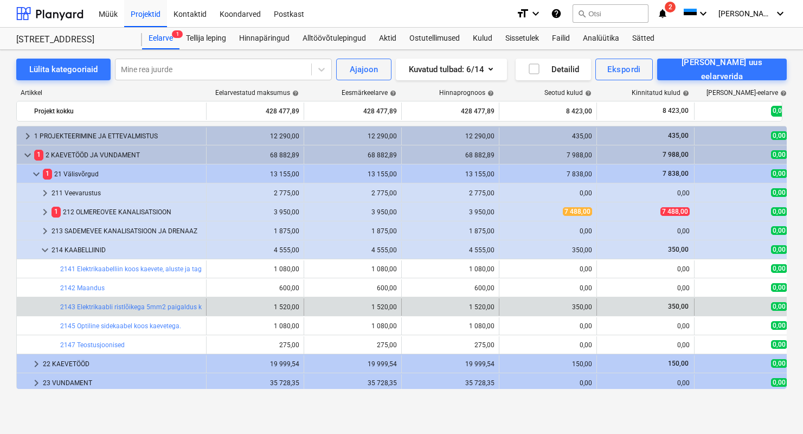
scroll to position [42, 0]
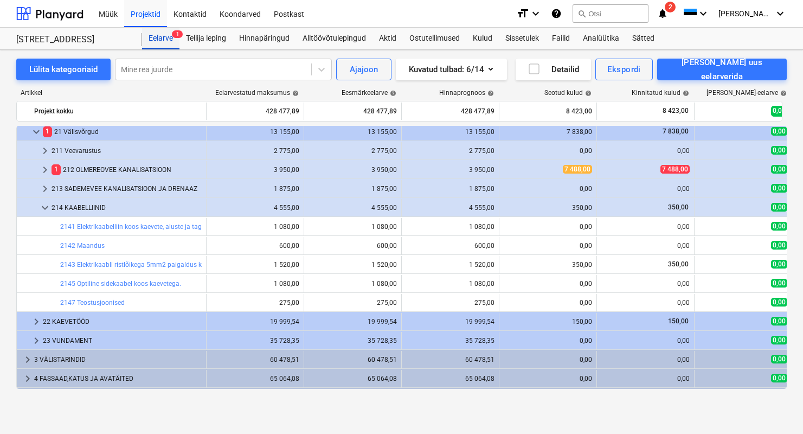
click at [152, 43] on div "Eelarve 1" at bounding box center [160, 39] width 37 height 22
click at [138, 17] on div "Projektid" at bounding box center [145, 13] width 43 height 28
